Goal: Task Accomplishment & Management: Manage account settings

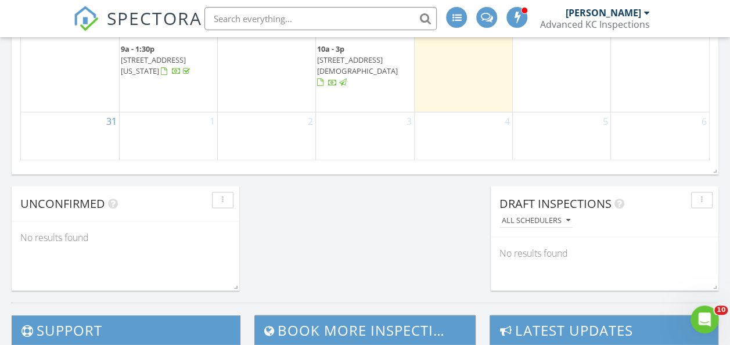
scroll to position [871, 0]
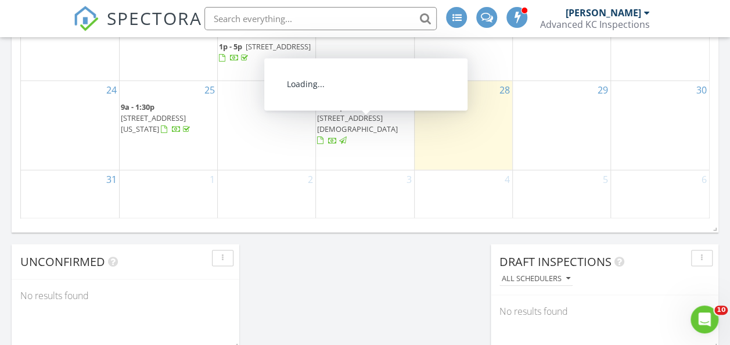
click at [366, 129] on span "13204 W 55th Terrace, Shawnee 66216" at bounding box center [357, 123] width 80 height 21
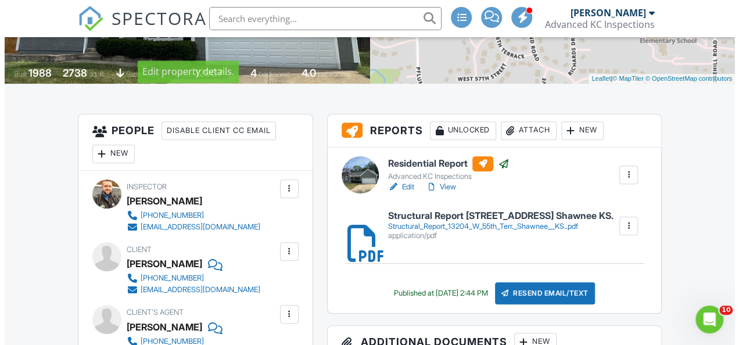
scroll to position [290, 0]
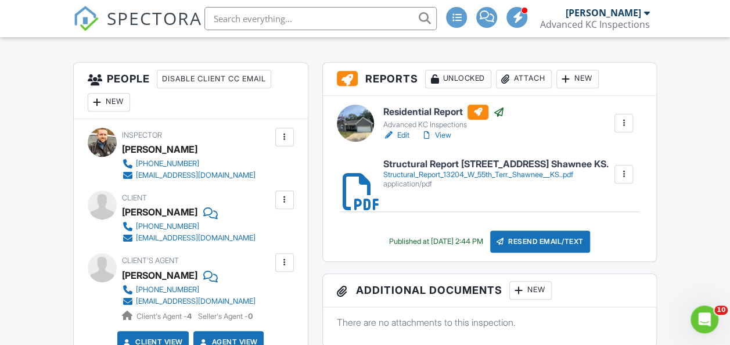
click at [504, 85] on div at bounding box center [506, 79] width 12 height 12
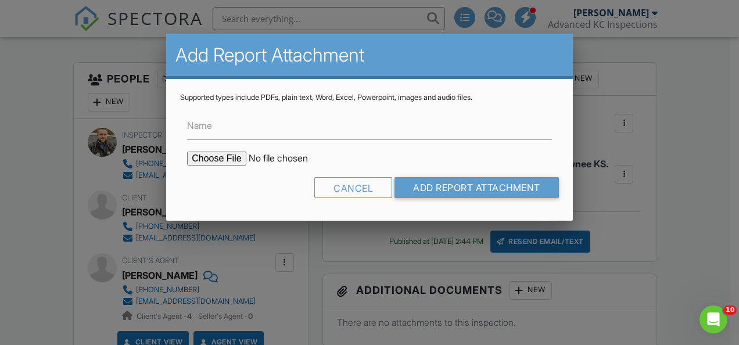
click at [211, 158] on input "file" at bounding box center [285, 159] width 197 height 14
type input "C:\fakepath\Radon Results 13204 W 55th Terr. Shawnee, KS..pdf"
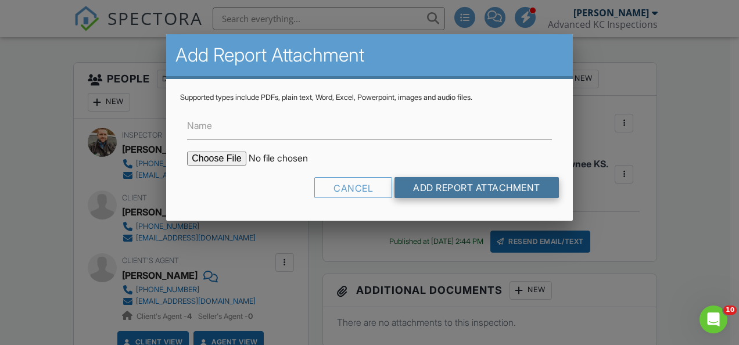
click at [444, 184] on input "Add Report Attachment" at bounding box center [476, 187] width 164 height 21
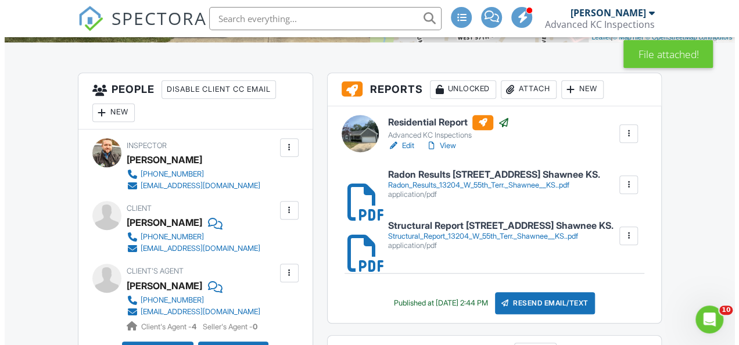
scroll to position [290, 0]
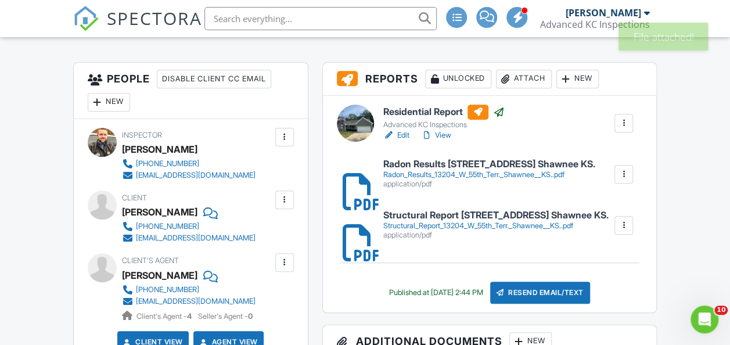
click at [522, 296] on div "Resend Email/Text" at bounding box center [540, 293] width 100 height 22
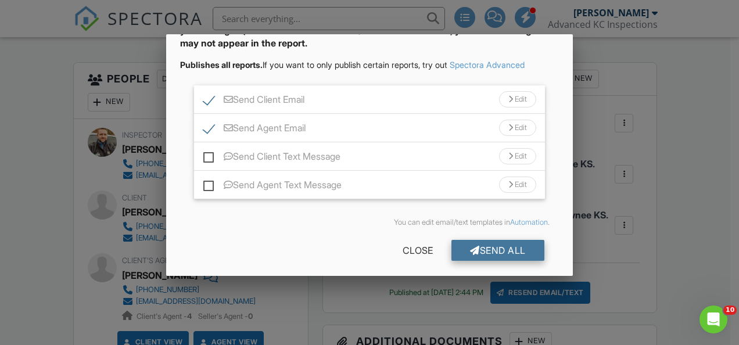
scroll to position [88, 0]
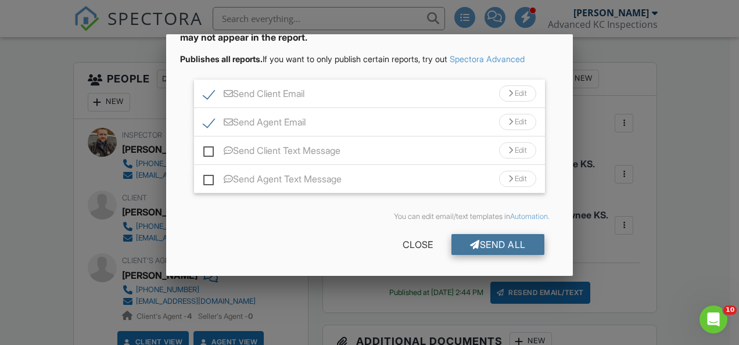
click at [499, 243] on div "Send All" at bounding box center [497, 244] width 93 height 21
